Goal: Task Accomplishment & Management: Use online tool/utility

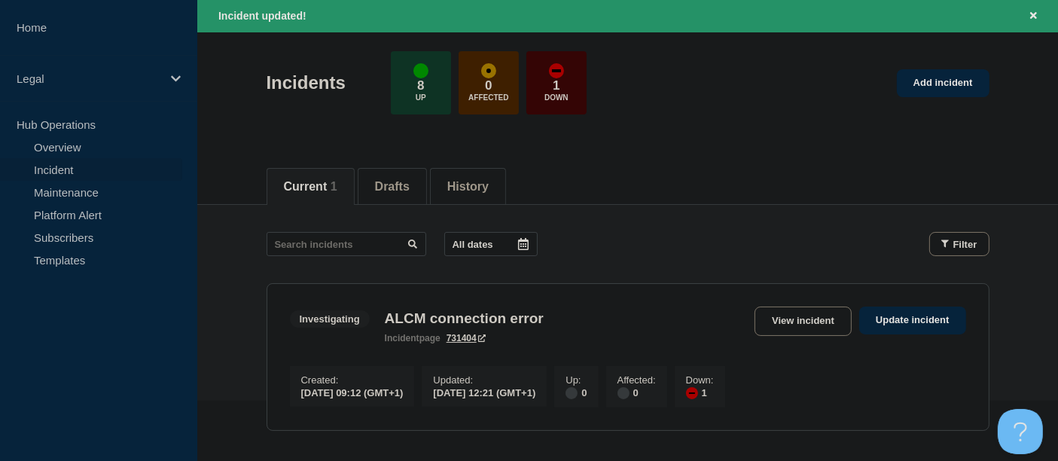
scroll to position [84, 0]
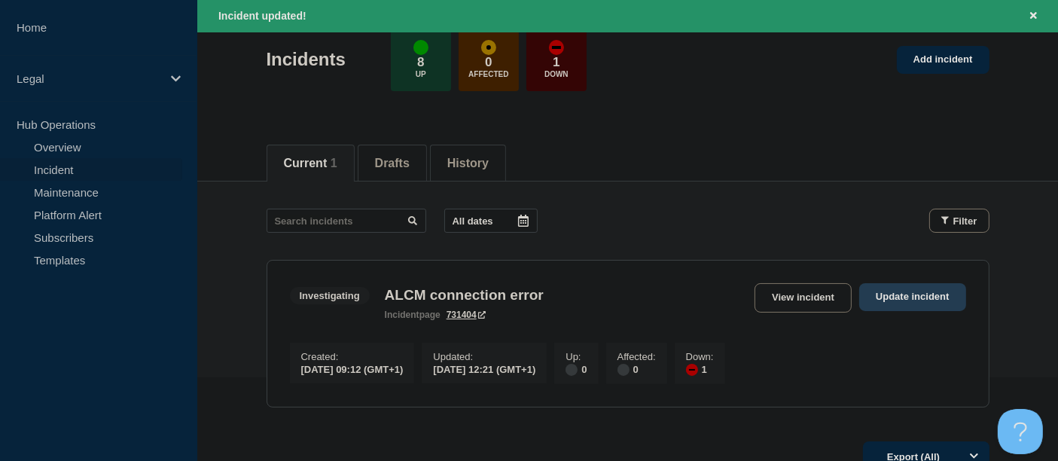
click at [907, 294] on link "Update incident" at bounding box center [912, 297] width 107 height 28
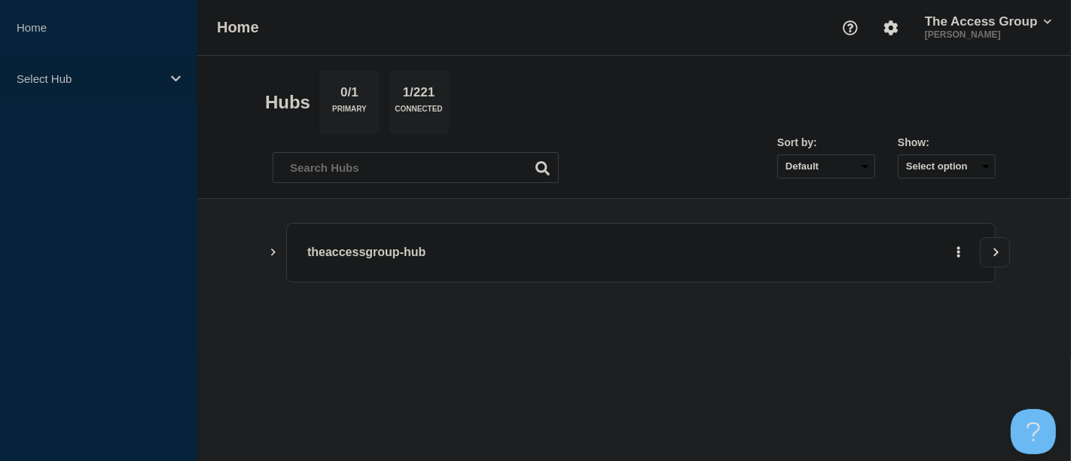
click at [175, 76] on icon at bounding box center [176, 78] width 10 height 11
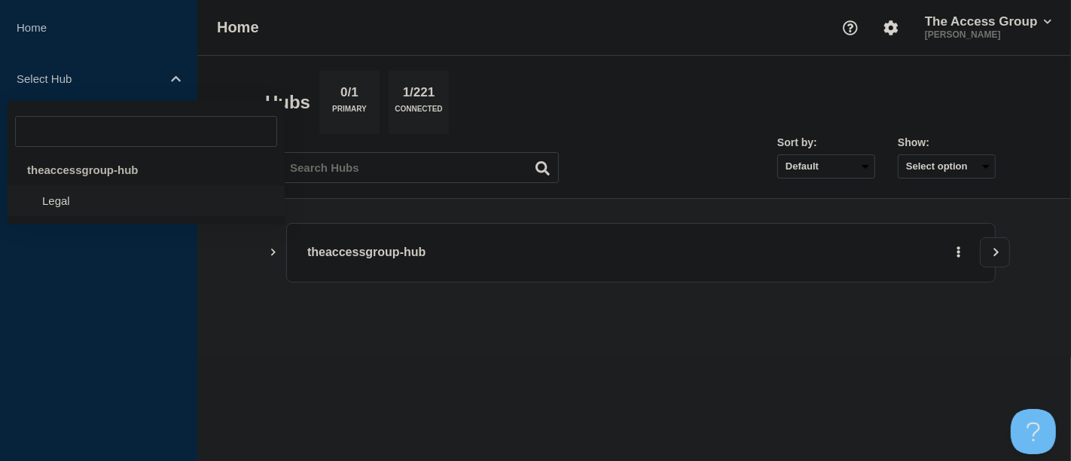
click at [83, 203] on li "Legal" at bounding box center [146, 200] width 277 height 31
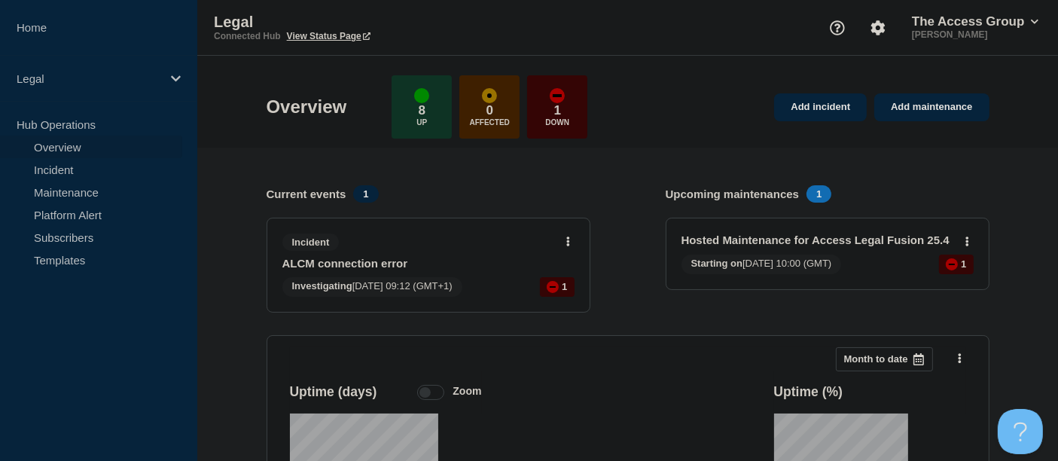
click at [350, 265] on link "ALCM connection error" at bounding box center [418, 263] width 272 height 13
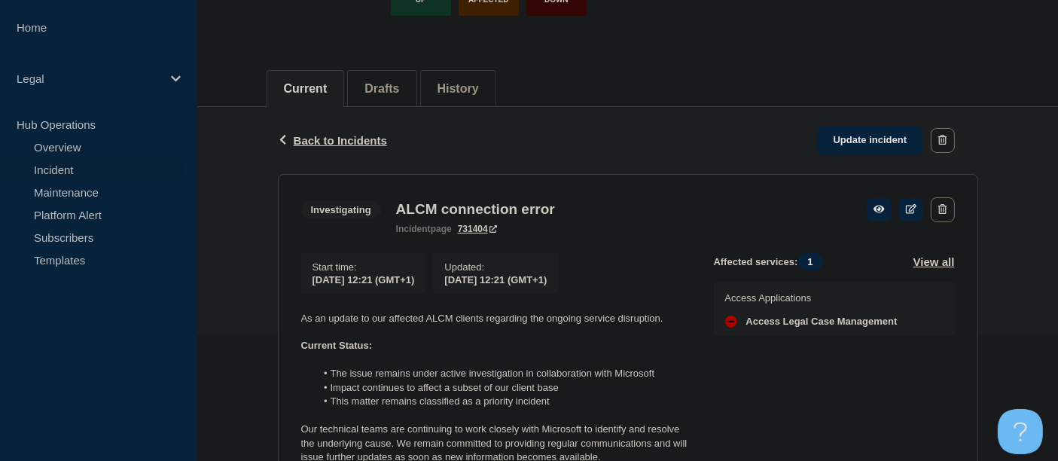
scroll to position [167, 0]
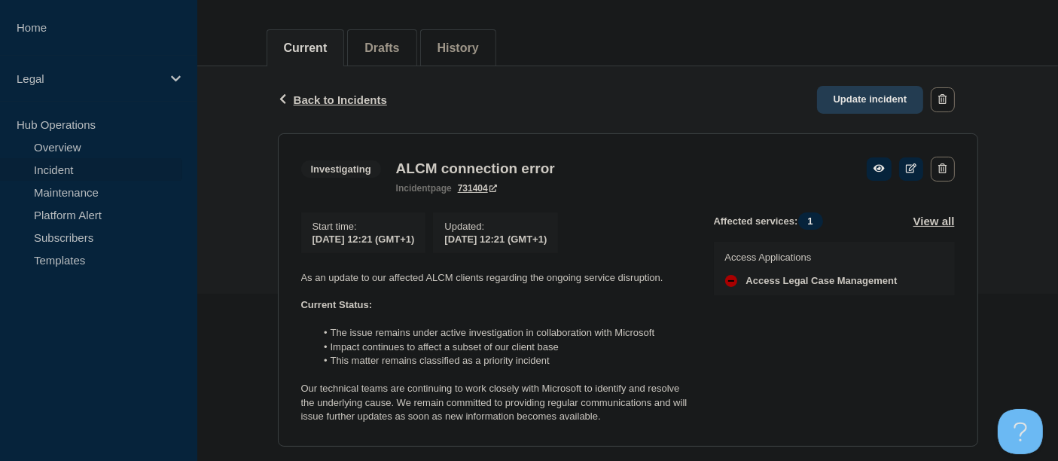
click at [865, 102] on link "Update incident" at bounding box center [870, 100] width 107 height 28
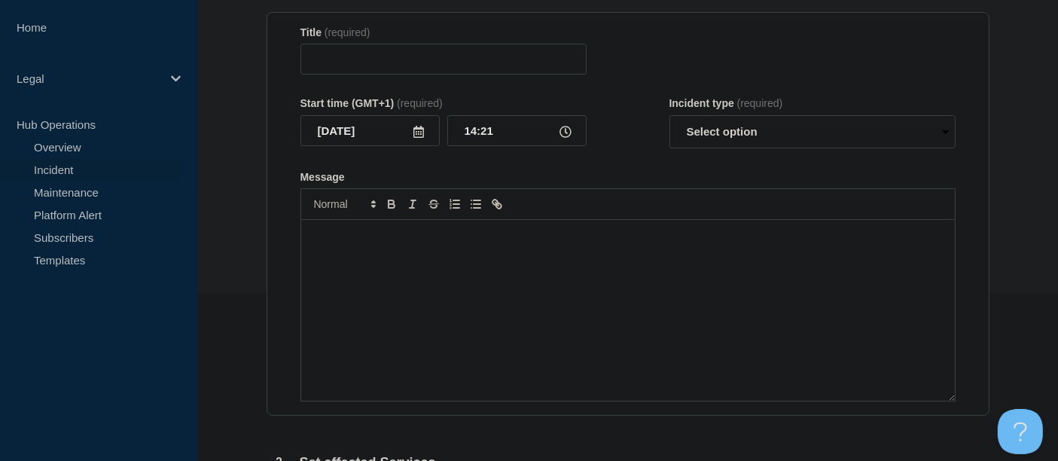
type input "ALCM connection error"
click at [388, 248] on div "Message" at bounding box center [628, 310] width 654 height 181
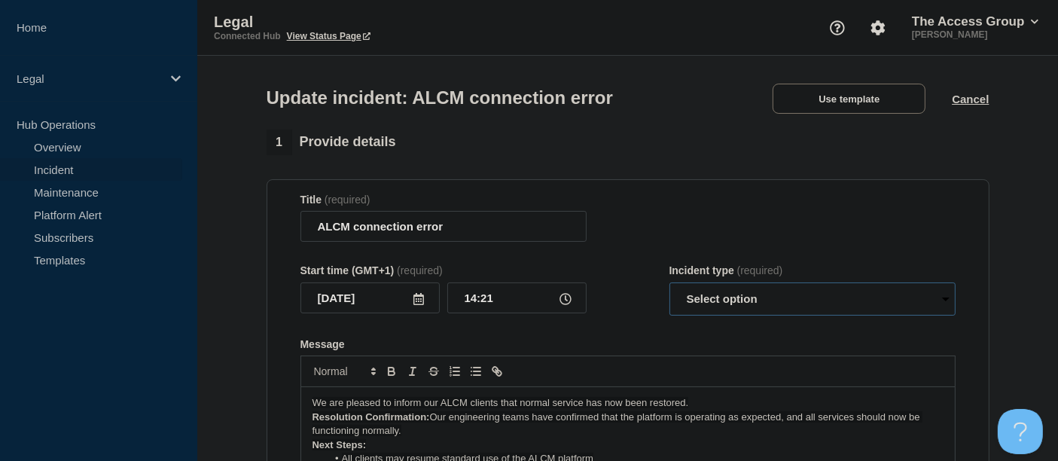
click at [946, 300] on select "Select option Investigating Identified Monitoring Resolved" at bounding box center [812, 298] width 286 height 33
select select "monitoring"
click at [669, 286] on select "Select option Investigating Identified Monitoring Resolved" at bounding box center [812, 298] width 286 height 33
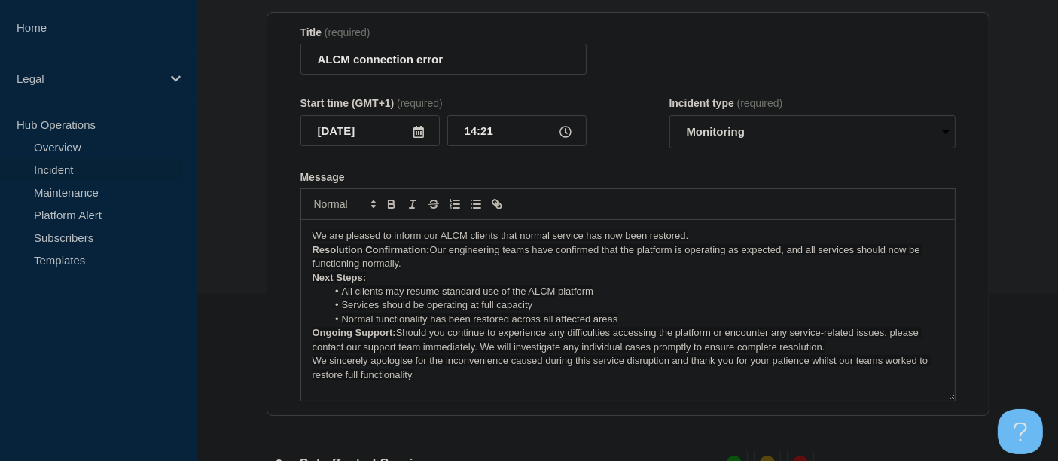
click at [693, 236] on p "We are pleased to inform our ALCM clients that normal service has now been rest…" at bounding box center [627, 236] width 631 height 14
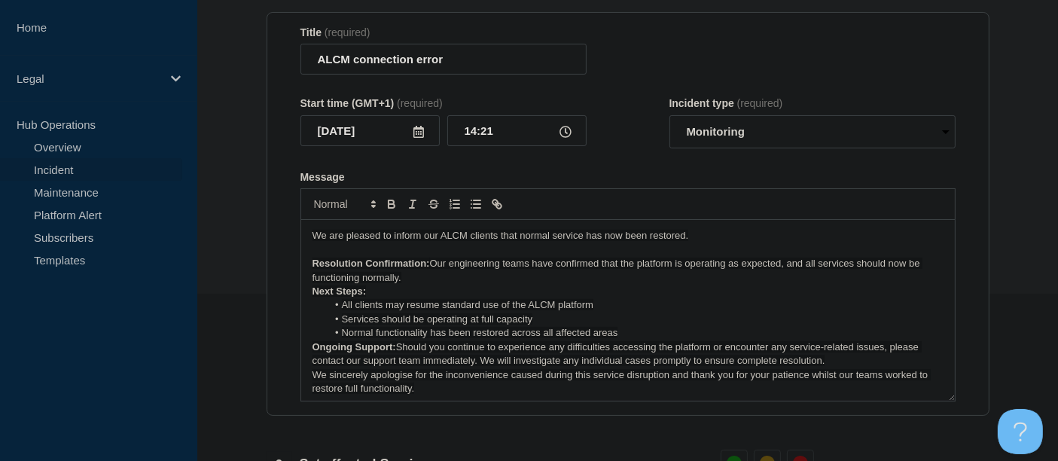
click at [431, 262] on span "Our engineering teams have confirmed that the platform is operating as expected…" at bounding box center [617, 270] width 611 height 25
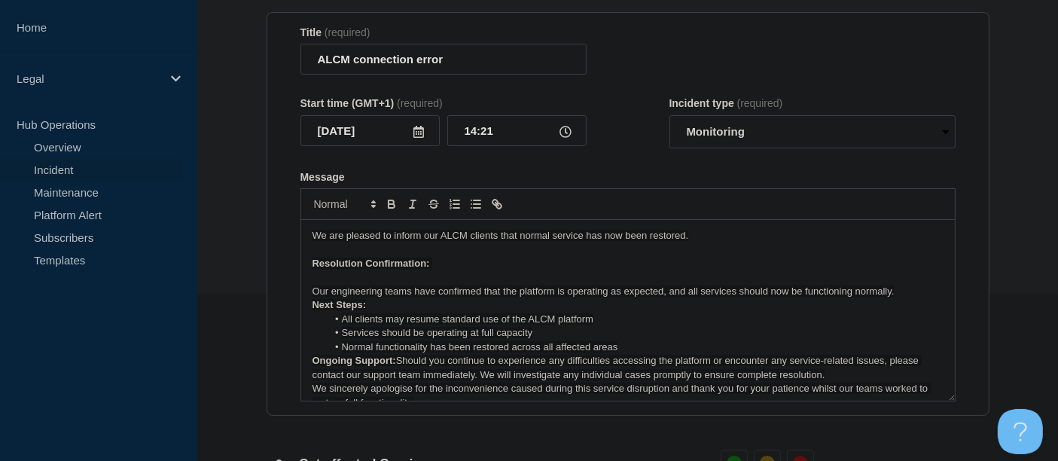
click at [897, 296] on p "Our engineering teams have confirmed that the platform is operating as expected…" at bounding box center [627, 292] width 631 height 14
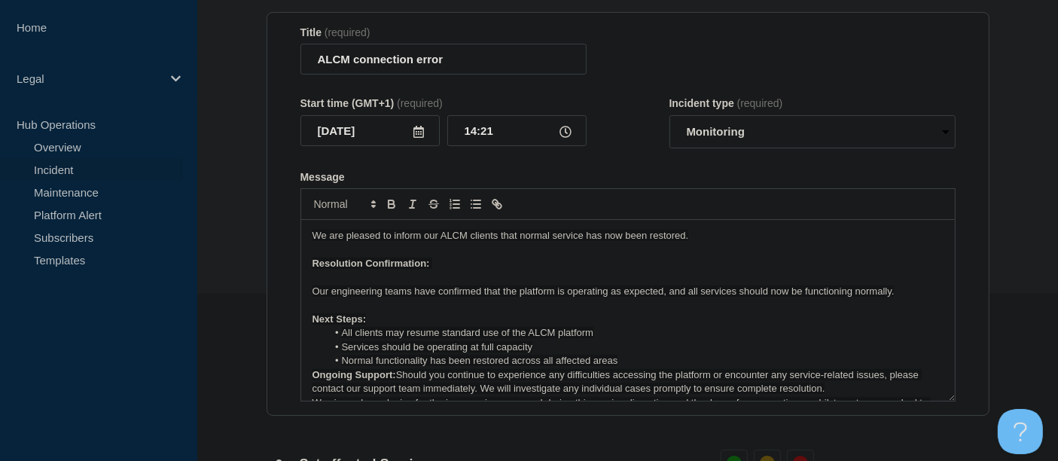
click at [367, 322] on p "Next Steps:" at bounding box center [627, 319] width 631 height 14
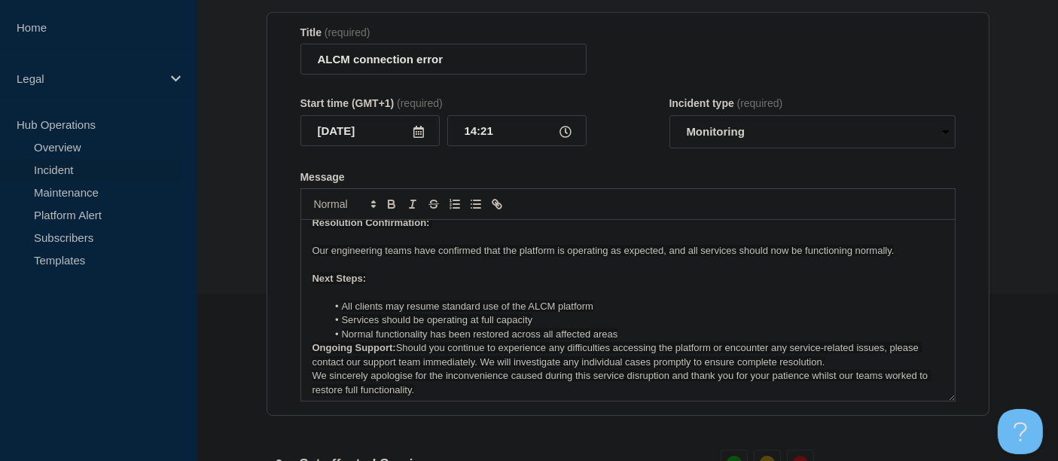
scroll to position [59, 0]
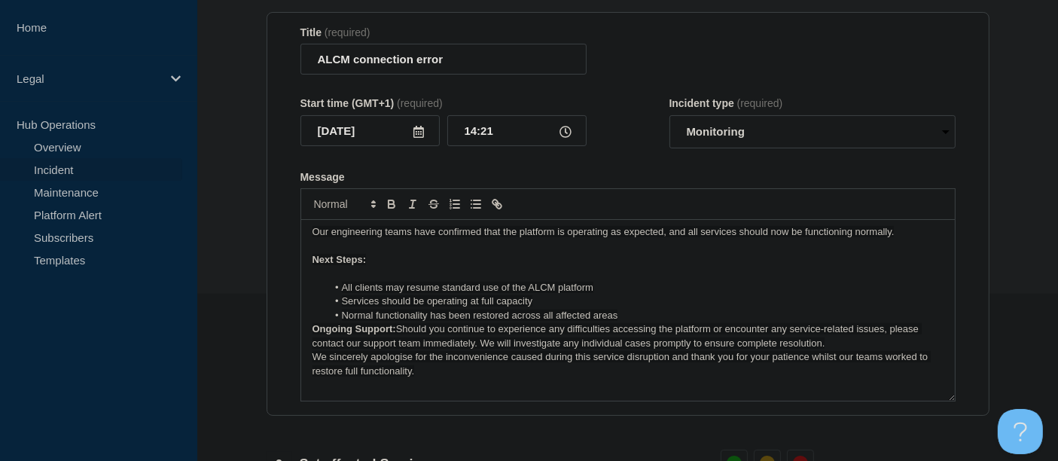
click at [626, 313] on li "Normal functionality has been restored across all affected areas" at bounding box center [635, 316] width 617 height 14
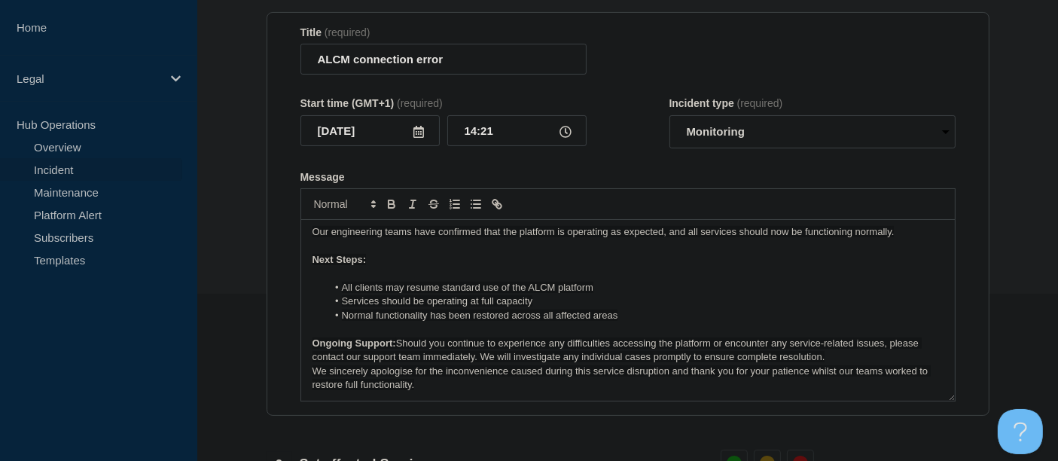
click at [399, 345] on span "Should you continue to experience any difficulties accessing the platform or en…" at bounding box center [616, 349] width 609 height 25
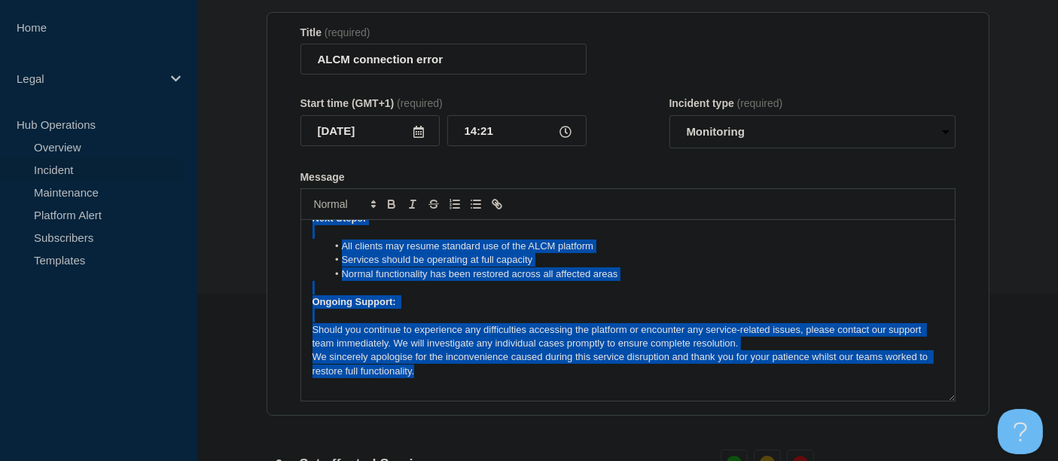
scroll to position [0, 0]
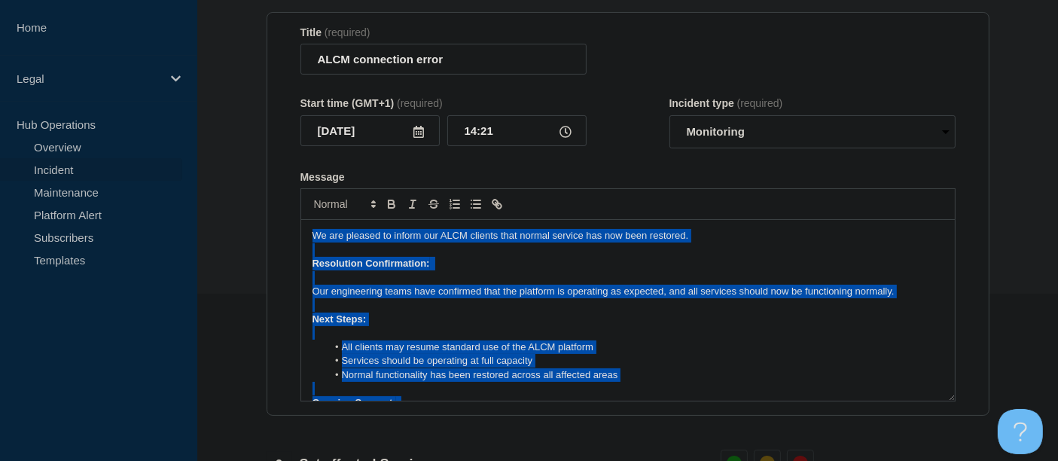
drag, startPoint x: 422, startPoint y: 375, endPoint x: 260, endPoint y: 154, distance: 274.2
copy div "We are pleased to inform our ALCM clients that normal service has now been rest…"
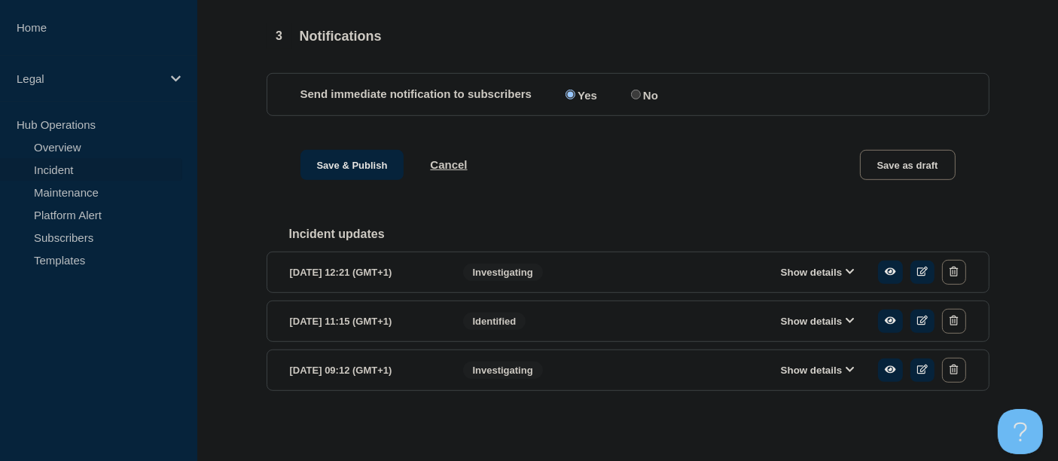
scroll to position [858, 0]
click at [346, 162] on button "Save & Publish" at bounding box center [352, 165] width 104 height 30
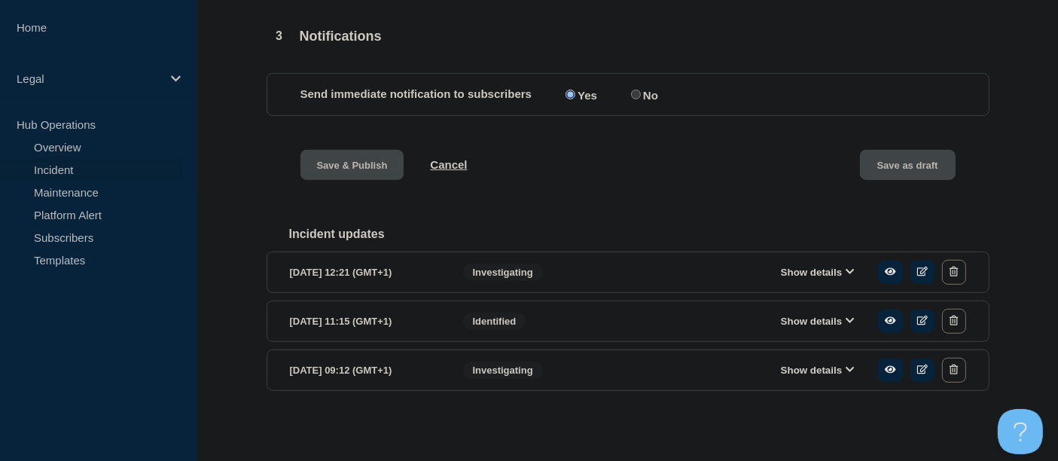
scroll to position [890, 0]
